Goal: Communication & Community: Answer question/provide support

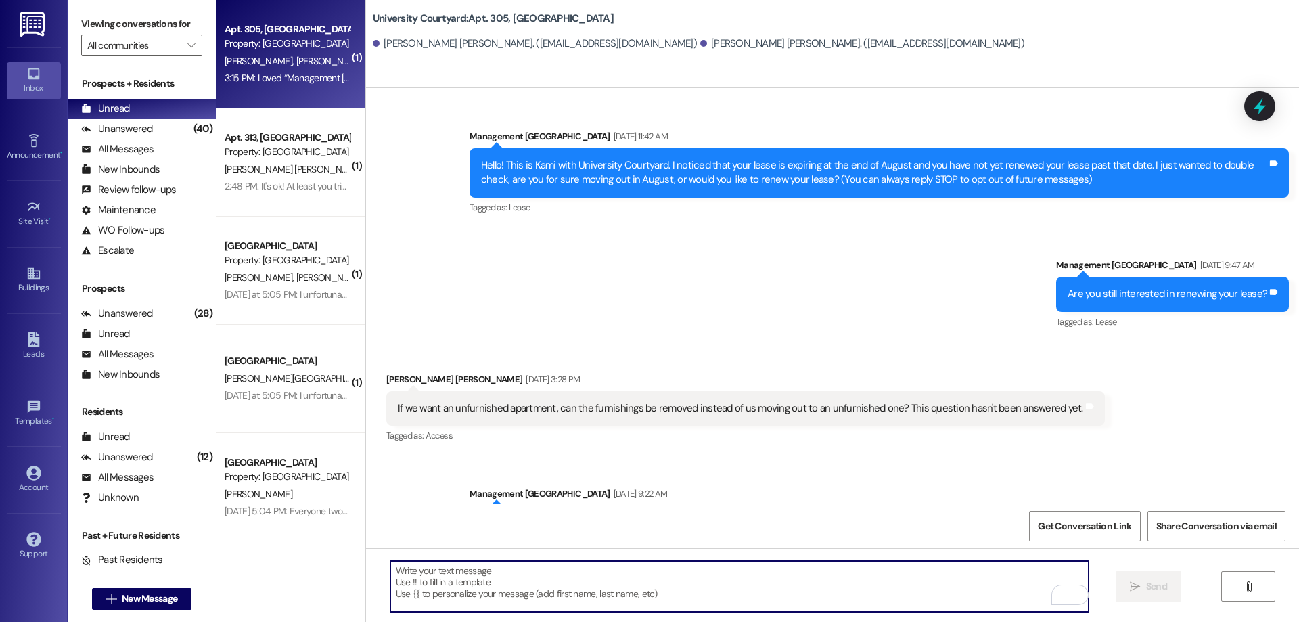
scroll to position [8764, 0]
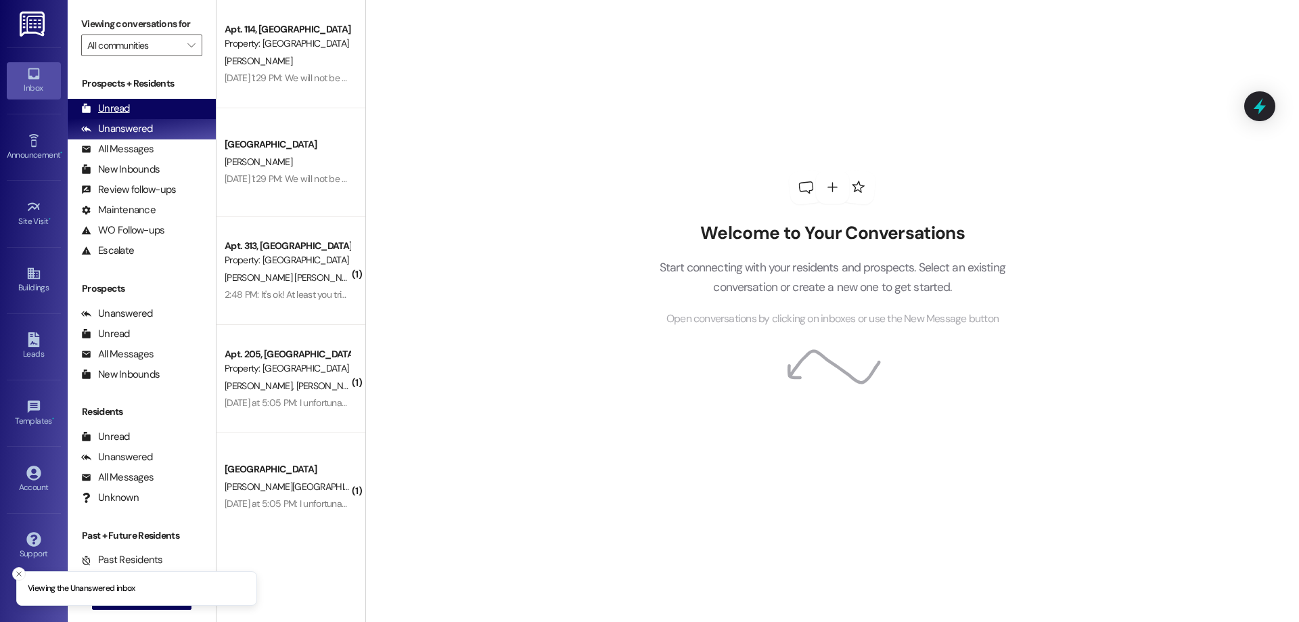
click at [125, 112] on div "Unread" at bounding box center [105, 108] width 49 height 14
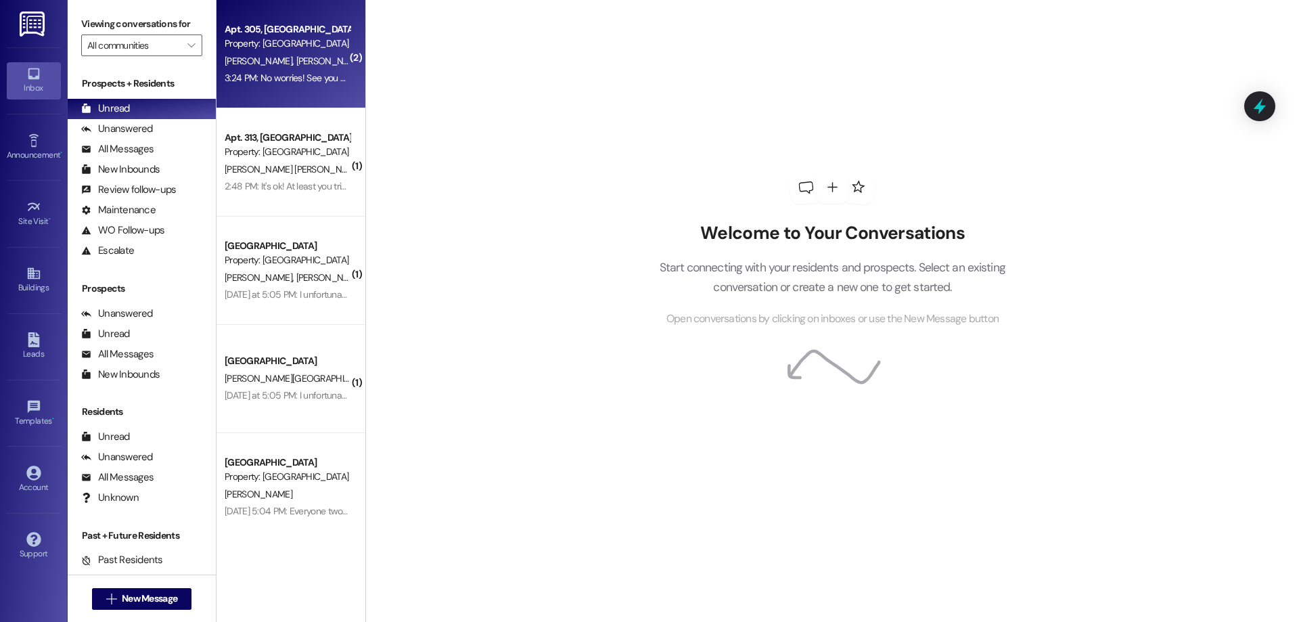
click at [299, 66] on div "J. Manzon W. Manzon" at bounding box center [287, 61] width 128 height 17
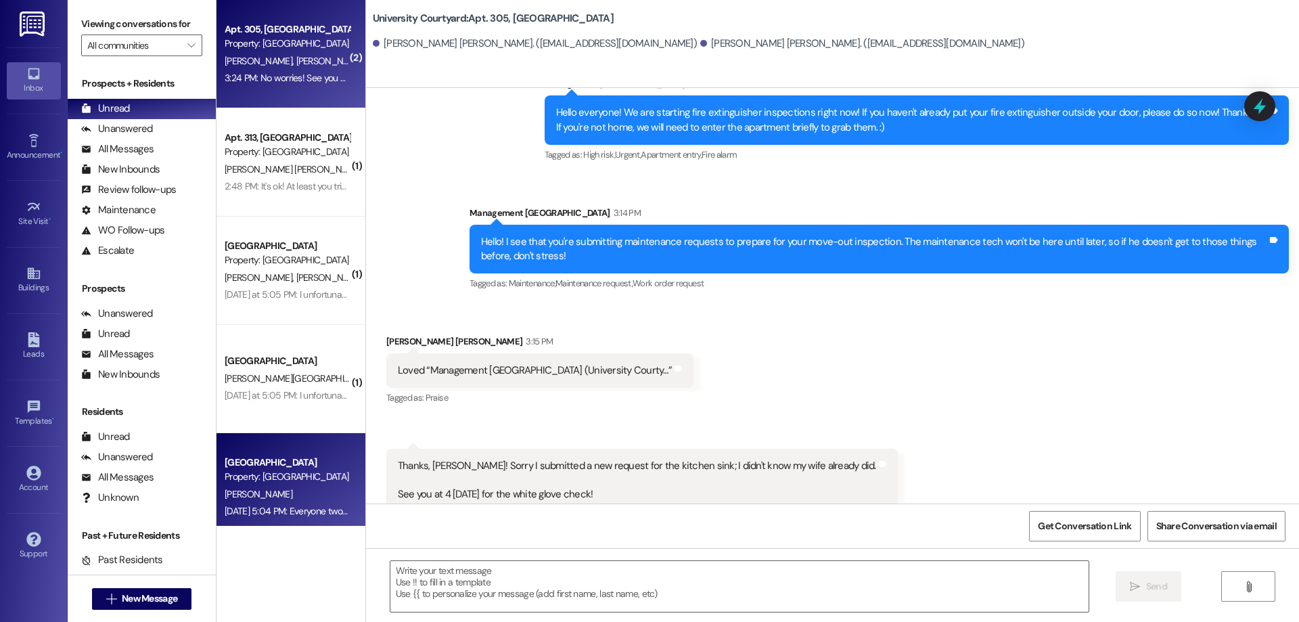
scroll to position [8690, 0]
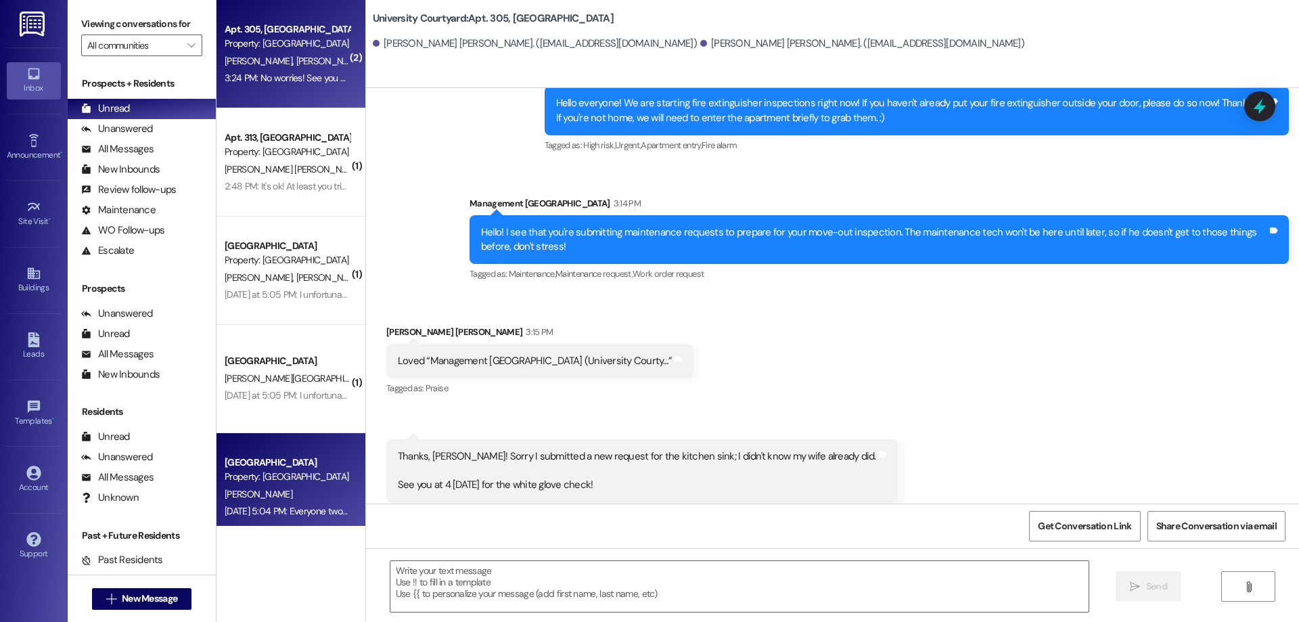
click at [273, 489] on div "[PERSON_NAME]" at bounding box center [287, 494] width 128 height 17
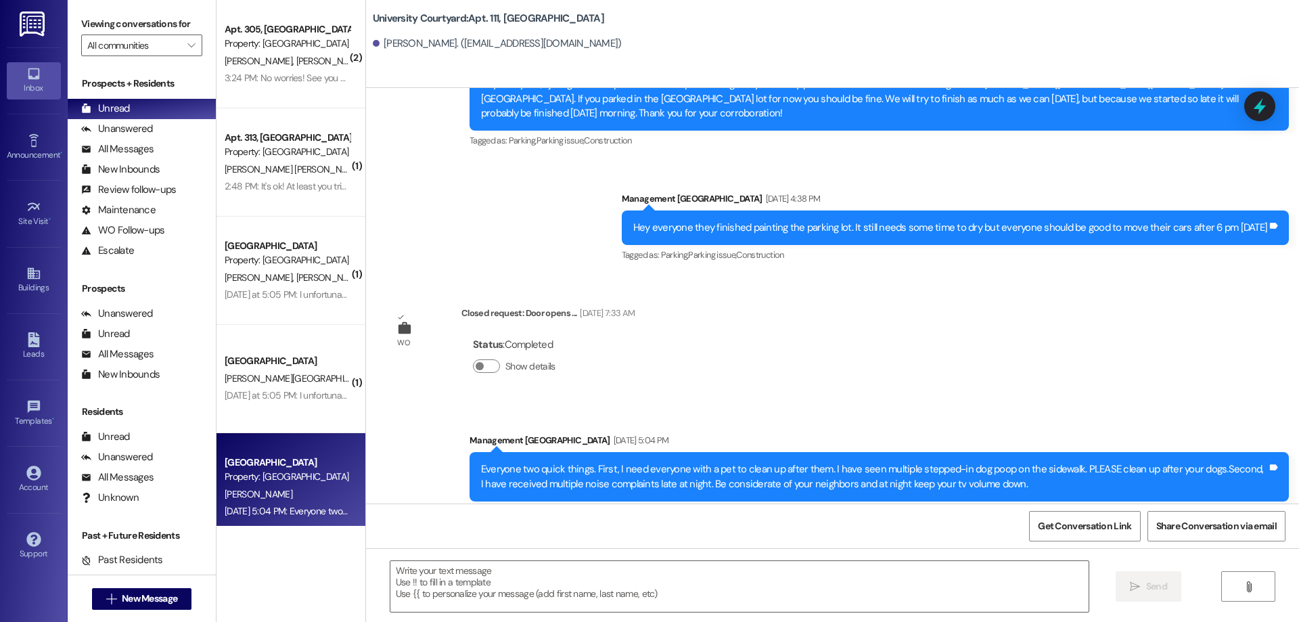
scroll to position [16489, 0]
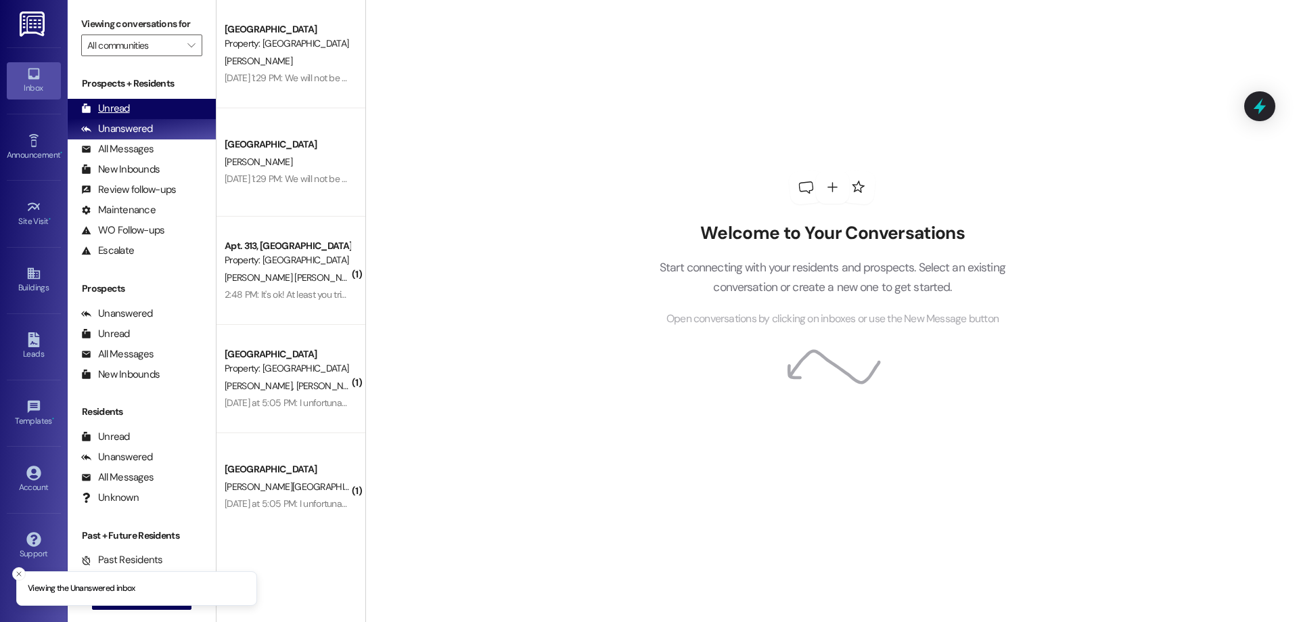
click at [158, 106] on div "Unread (0)" at bounding box center [142, 109] width 148 height 20
